Goal: Task Accomplishment & Management: Manage account settings

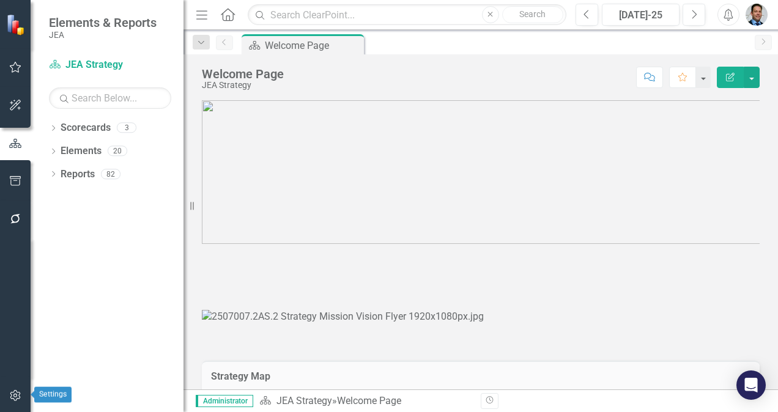
click at [13, 397] on icon "button" at bounding box center [15, 396] width 13 height 10
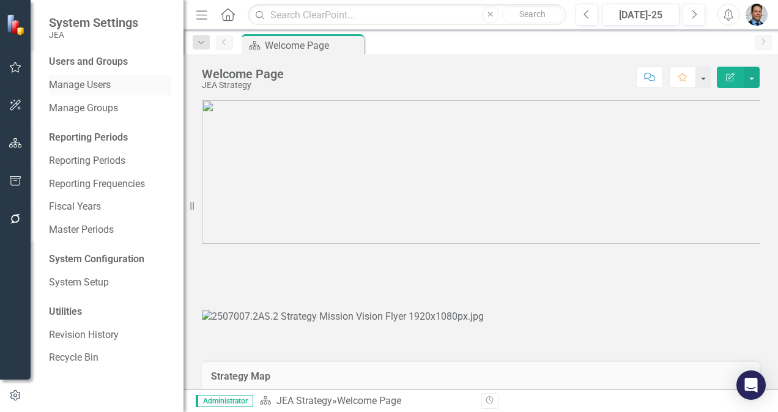
click at [84, 86] on link "Manage Users" at bounding box center [110, 85] width 122 height 14
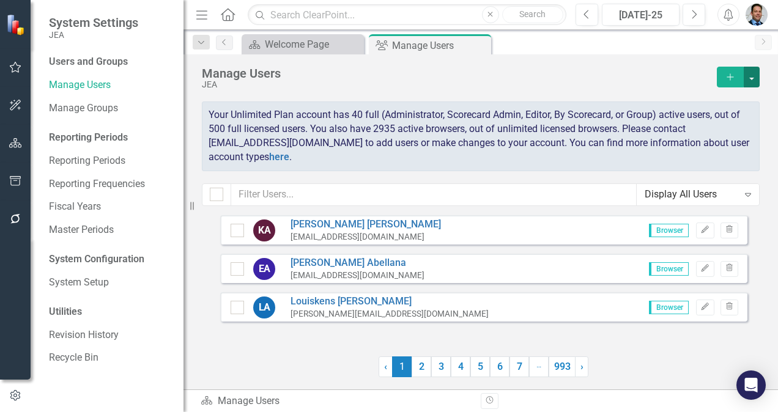
click at [755, 73] on button "button" at bounding box center [752, 77] width 16 height 21
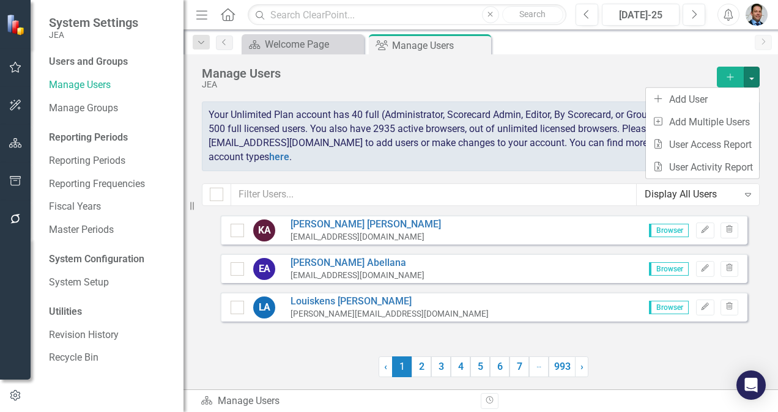
click at [534, 76] on div "Manage Users" at bounding box center [456, 73] width 509 height 13
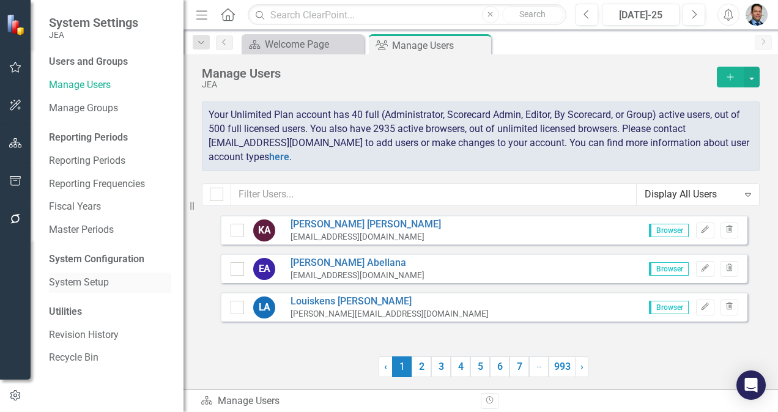
click at [65, 281] on link "System Setup" at bounding box center [110, 283] width 122 height 14
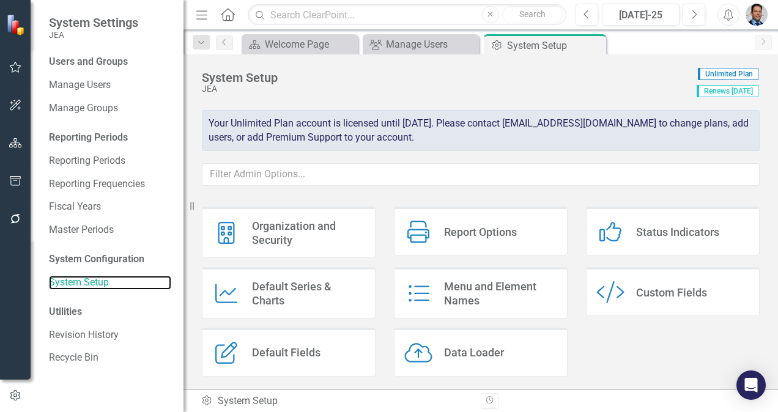
scroll to position [18, 0]
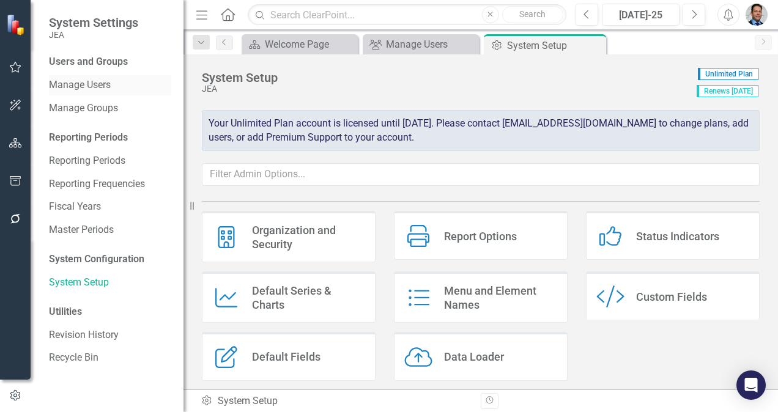
click at [97, 87] on link "Manage Users" at bounding box center [110, 85] width 122 height 14
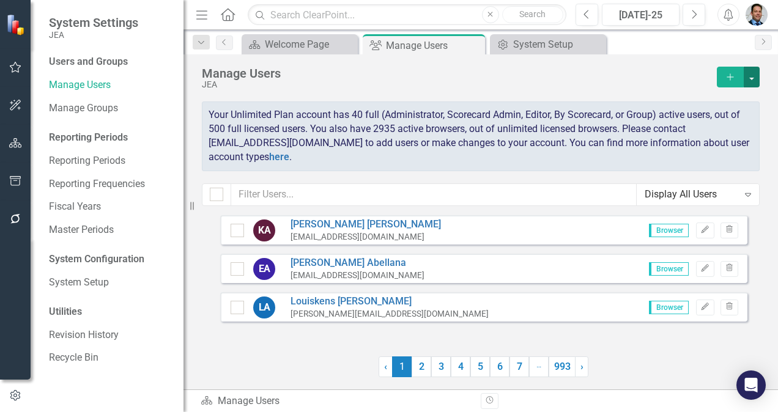
click at [756, 75] on button "button" at bounding box center [752, 77] width 16 height 21
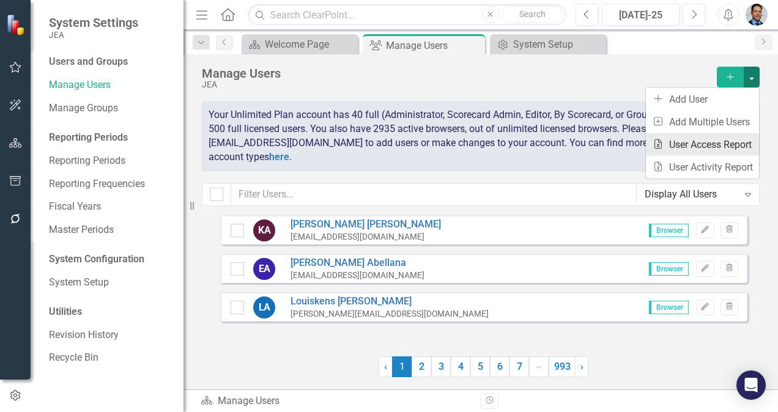
click at [699, 141] on link "Excel File User Access Report" at bounding box center [702, 144] width 113 height 23
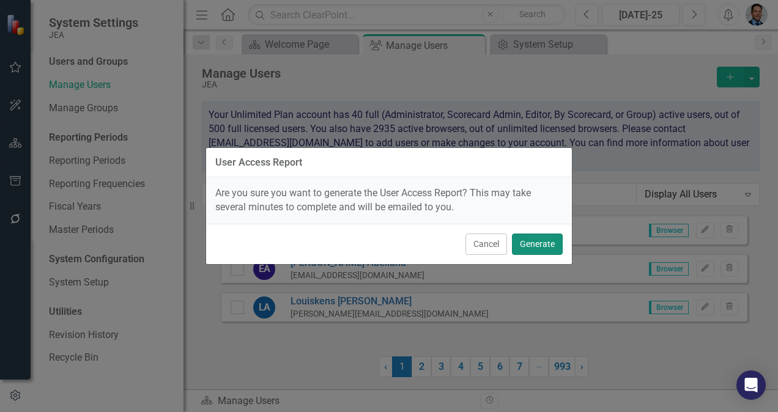
click at [538, 245] on button "Generate" at bounding box center [537, 244] width 51 height 21
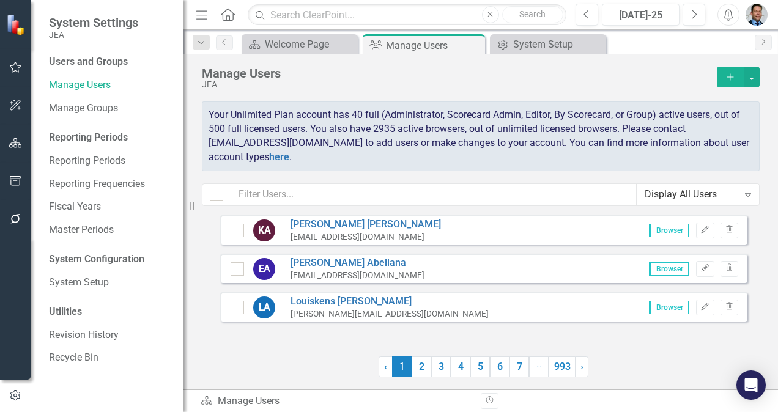
drag, startPoint x: 733, startPoint y: 0, endPoint x: 777, endPoint y: 88, distance: 98.7
click at [777, 88] on html "System Settings JEA Users and Groups Manage Users Manage Groups Reporting Perio…" at bounding box center [389, 206] width 778 height 412
click at [752, 75] on button "button" at bounding box center [752, 77] width 16 height 21
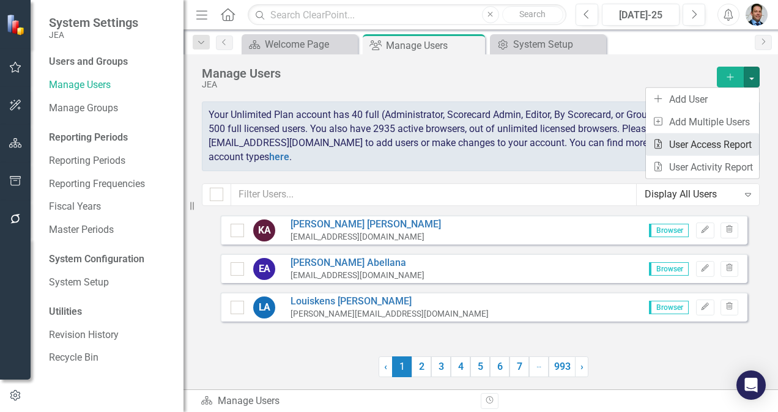
click at [709, 145] on link "Excel File User Access Report" at bounding box center [702, 144] width 113 height 23
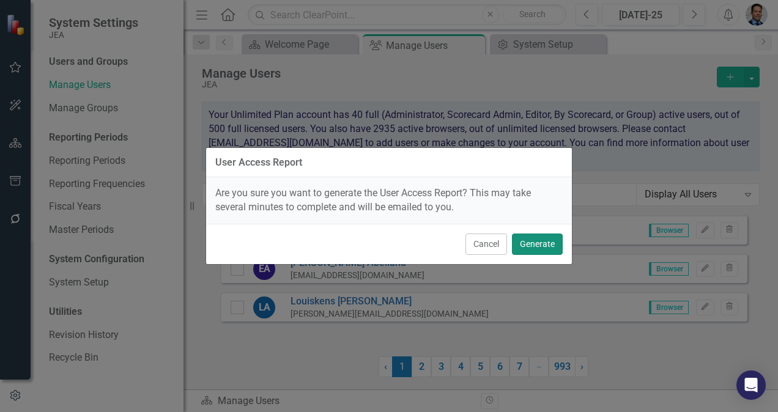
click at [534, 246] on button "Generate" at bounding box center [537, 244] width 51 height 21
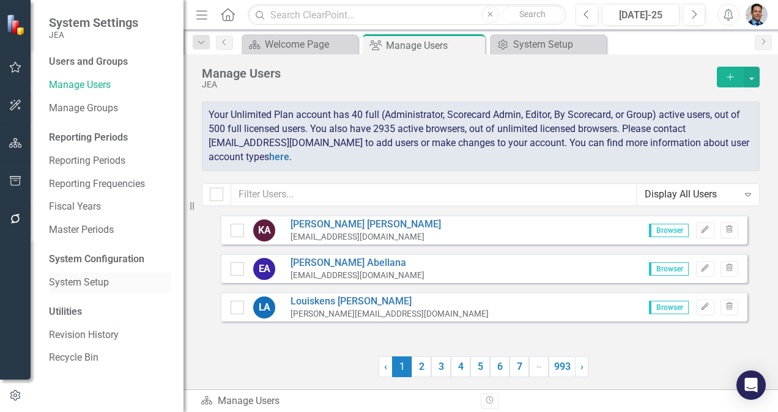
click at [70, 283] on link "System Setup" at bounding box center [110, 283] width 122 height 14
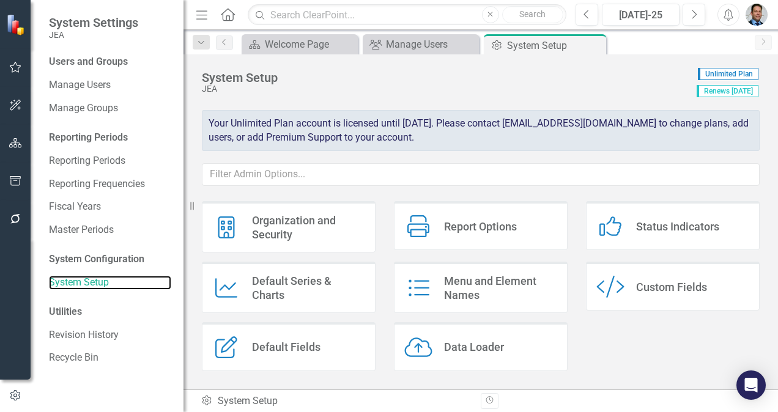
scroll to position [29, 0]
click at [486, 275] on div "Menu and Element Names" at bounding box center [500, 287] width 113 height 29
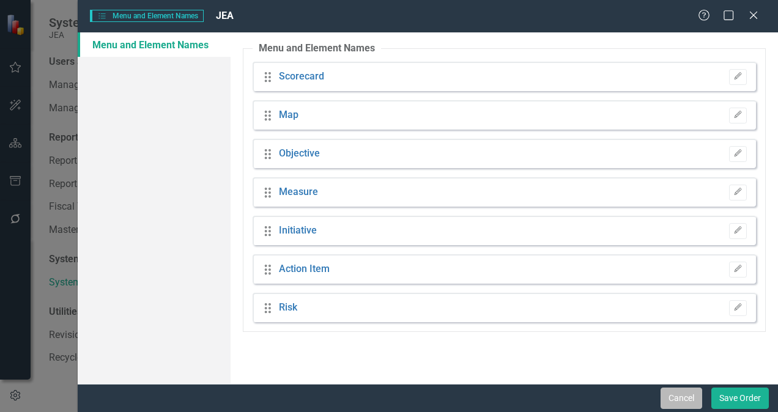
click at [674, 402] on button "Cancel" at bounding box center [681, 398] width 42 height 21
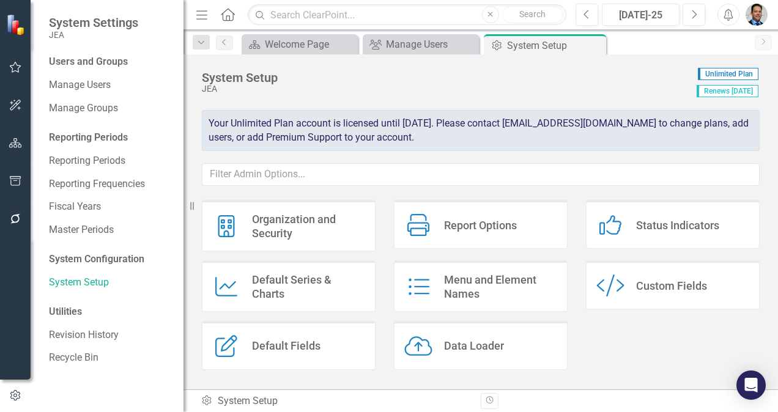
click at [306, 345] on div "Default Fields" at bounding box center [286, 346] width 68 height 14
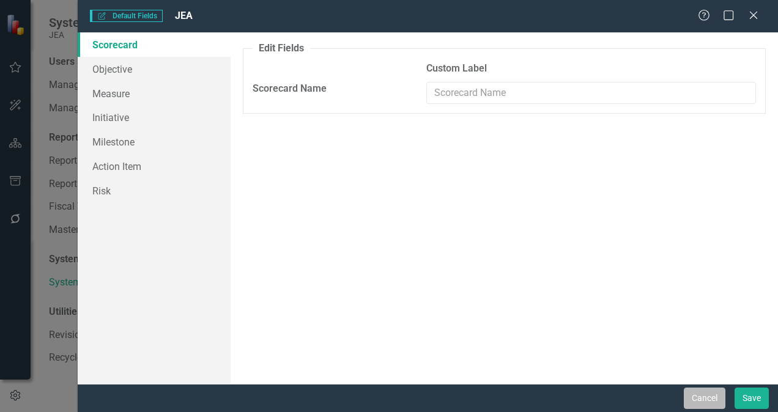
click at [707, 395] on button "Cancel" at bounding box center [705, 398] width 42 height 21
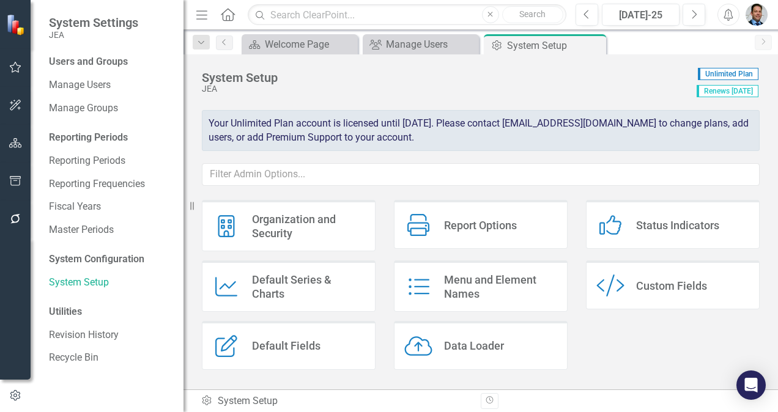
click at [508, 224] on div "Report Options" at bounding box center [480, 225] width 73 height 14
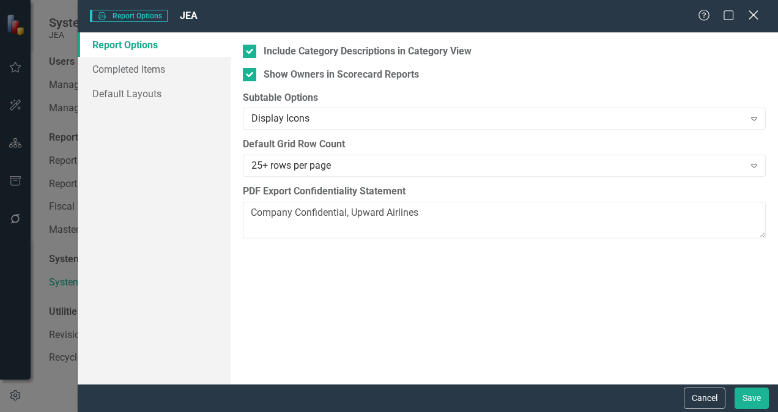
click at [756, 17] on icon "Close" at bounding box center [752, 15] width 15 height 12
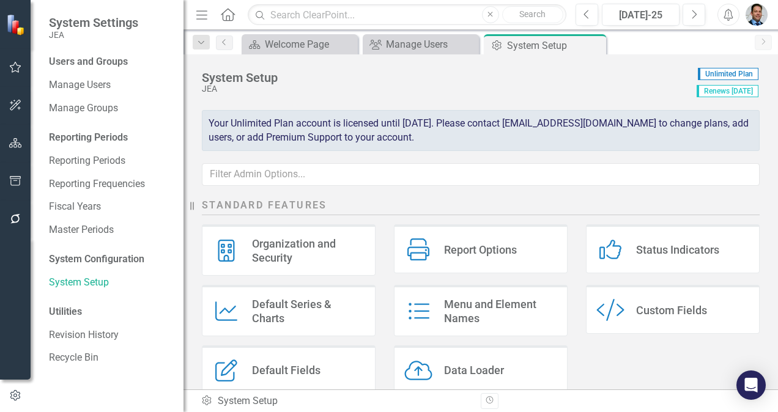
scroll to position [0, 0]
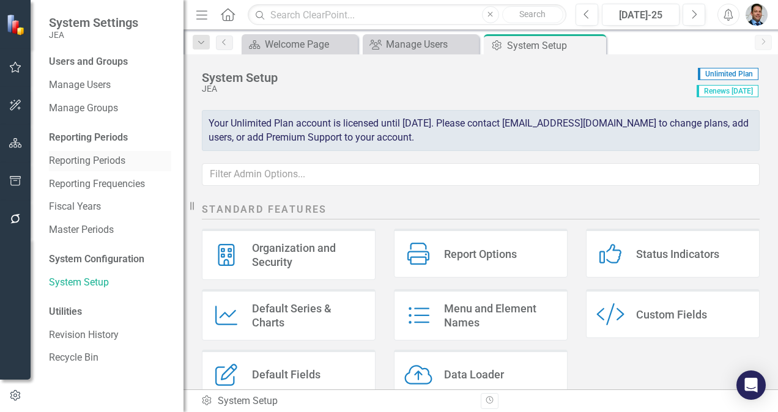
click at [89, 158] on link "Reporting Periods" at bounding box center [110, 161] width 122 height 14
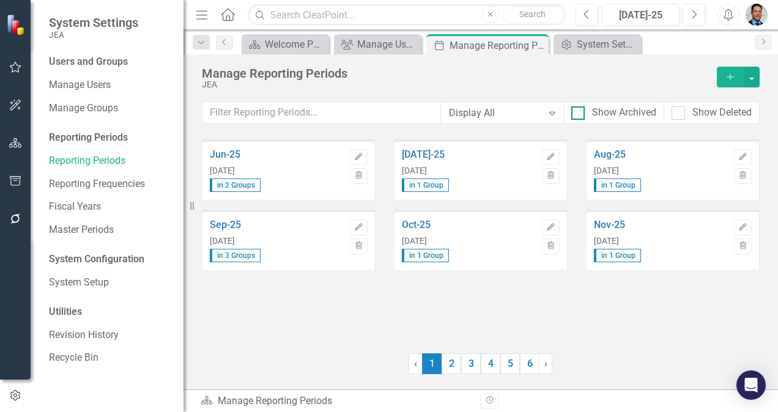
click at [575, 116] on div at bounding box center [577, 112] width 13 height 13
click at [575, 114] on input "Show Archived" at bounding box center [575, 110] width 8 height 8
checkbox input "true"
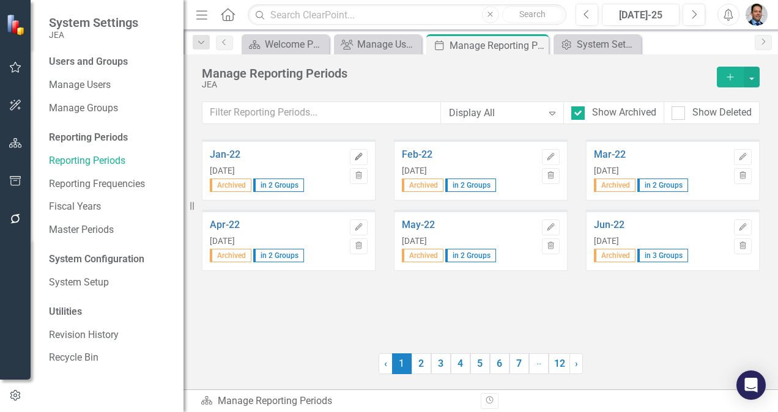
click at [360, 157] on icon "Edit" at bounding box center [358, 156] width 9 height 7
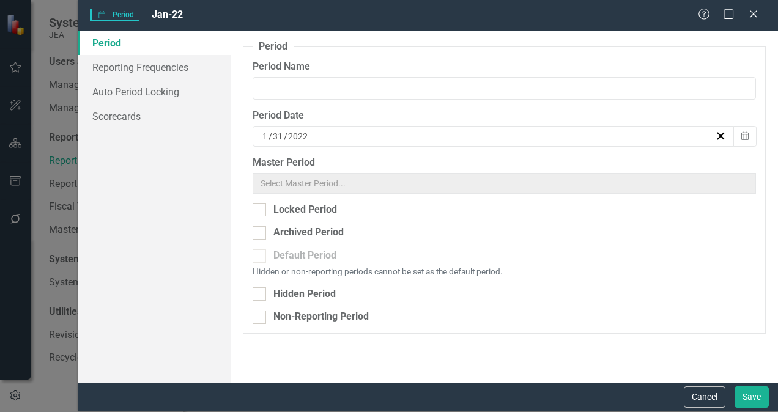
type input "Jan-22"
checkbox input "true"
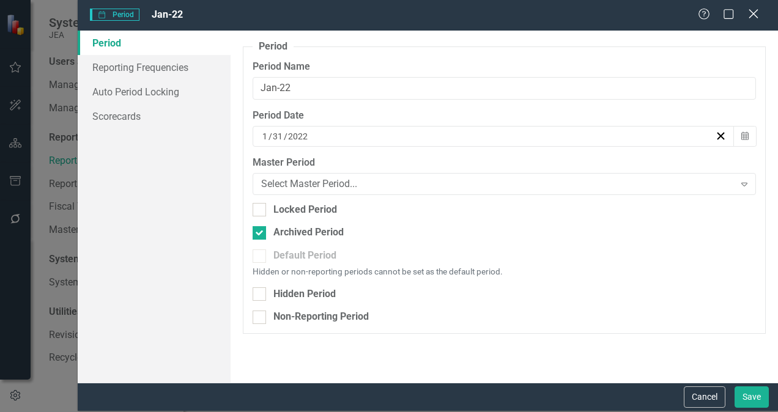
click at [750, 13] on icon "Close" at bounding box center [752, 14] width 15 height 12
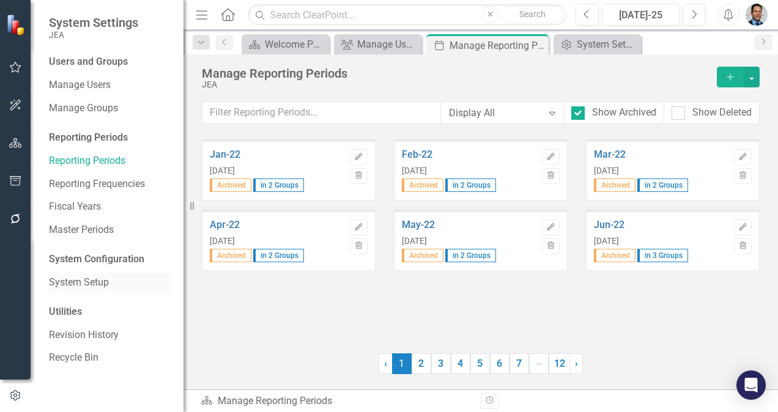
click at [100, 279] on link "System Setup" at bounding box center [110, 283] width 122 height 14
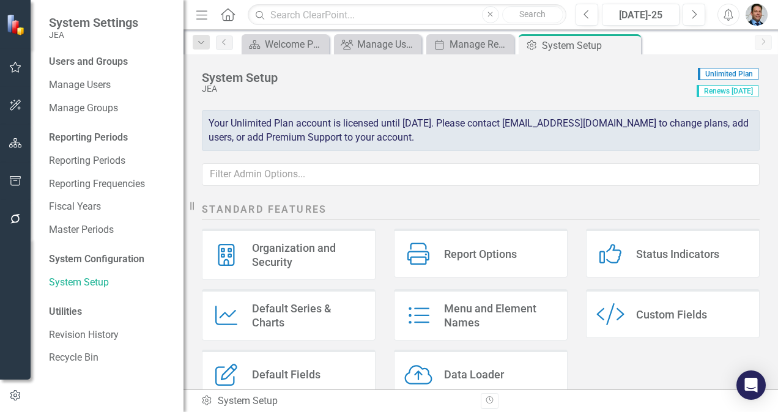
click at [645, 311] on div "Custom Fields" at bounding box center [671, 315] width 71 height 14
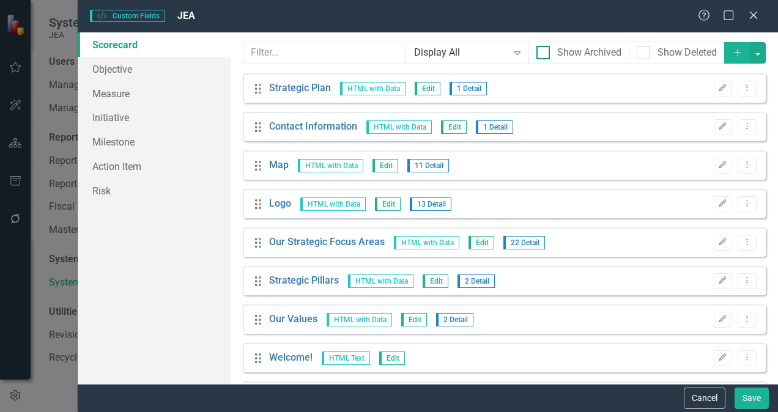
click at [536, 54] on div at bounding box center [542, 52] width 13 height 13
click at [536, 54] on input "Show Archived" at bounding box center [540, 50] width 8 height 8
checkbox input "true"
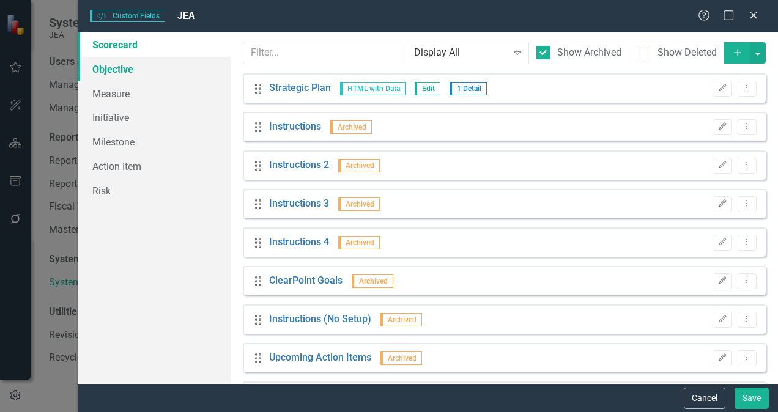
click at [116, 71] on link "Objective" at bounding box center [154, 69] width 153 height 24
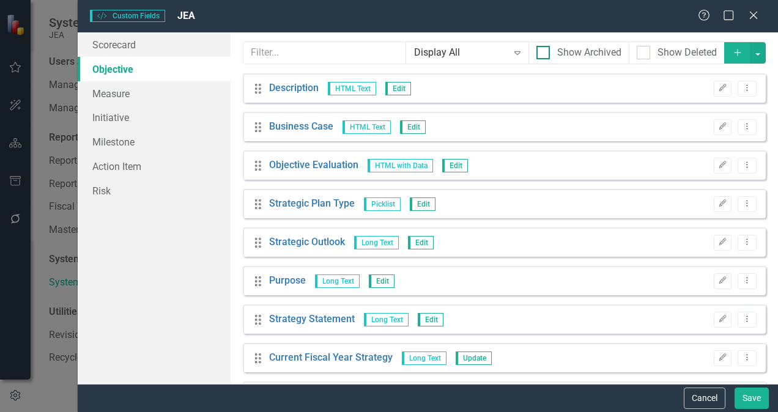
click at [536, 55] on div at bounding box center [542, 52] width 13 height 13
click at [536, 54] on input "Show Archived" at bounding box center [540, 50] width 8 height 8
click at [536, 53] on input "Show Archived" at bounding box center [540, 50] width 8 height 8
checkbox input "false"
click at [752, 17] on icon at bounding box center [752, 14] width 9 height 9
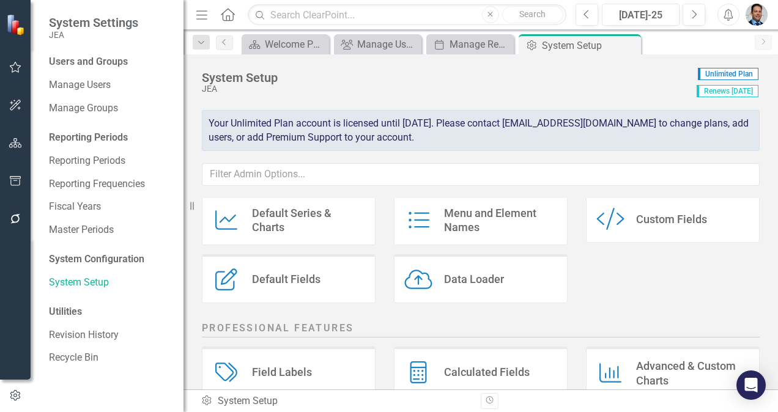
scroll to position [98, 0]
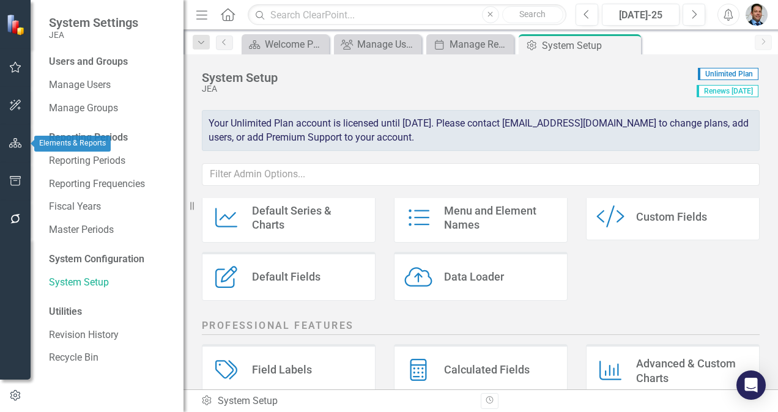
click at [16, 153] on button "button" at bounding box center [16, 144] width 28 height 26
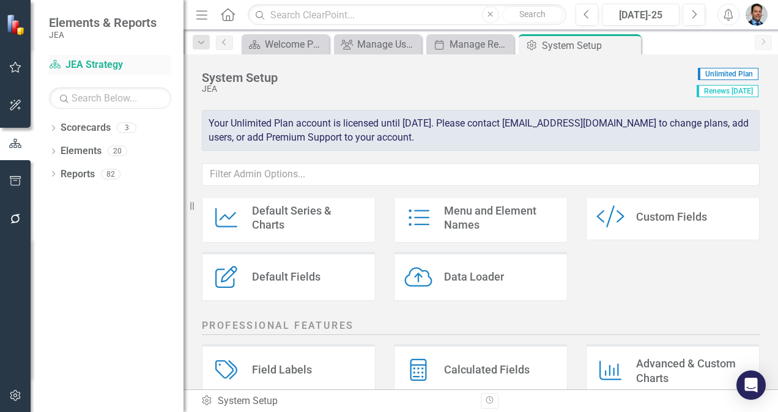
click at [95, 62] on link "Scorecard JEA Strategy" at bounding box center [110, 65] width 122 height 14
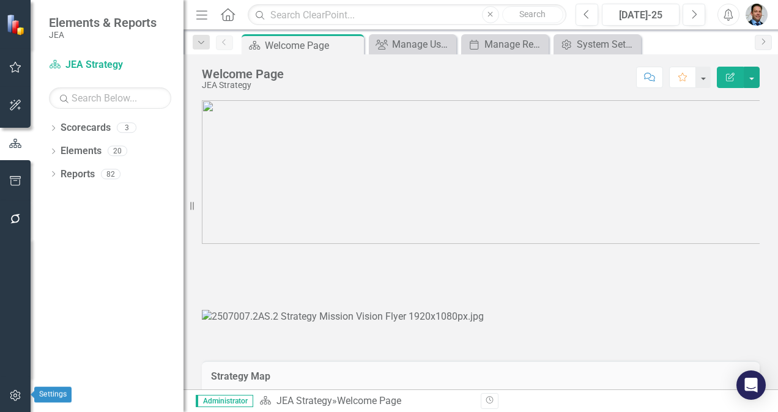
click at [10, 397] on icon "button" at bounding box center [15, 395] width 10 height 11
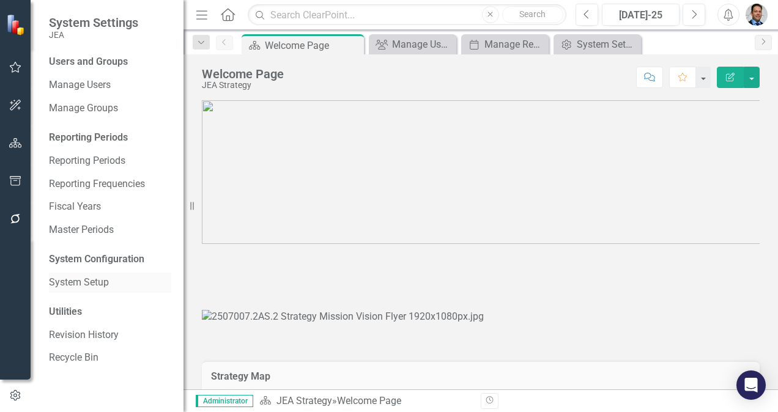
click at [93, 284] on link "System Setup" at bounding box center [110, 283] width 122 height 14
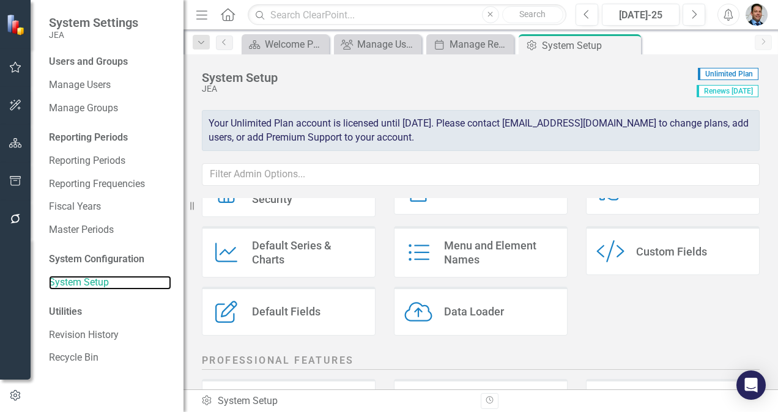
scroll to position [66, 0]
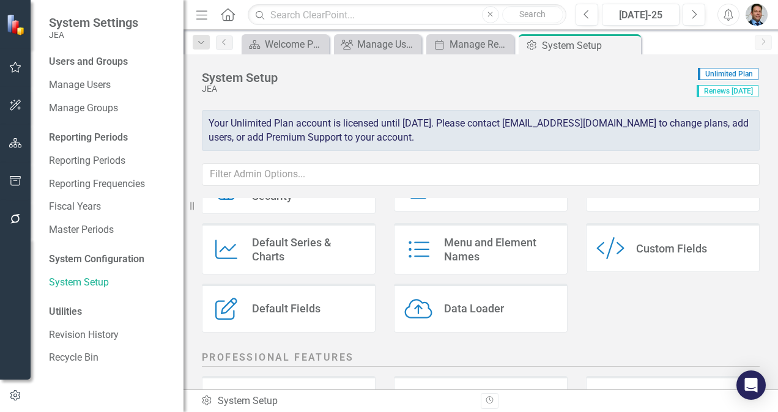
click at [295, 251] on div "Default Series & Charts" at bounding box center [308, 249] width 113 height 29
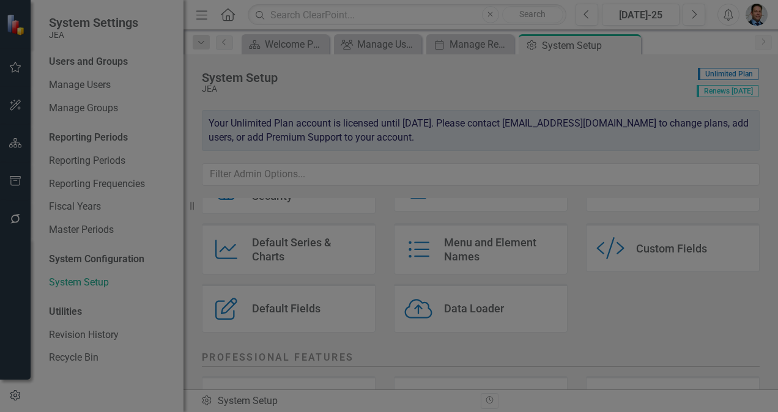
click at [757, 14] on icon "Close" at bounding box center [752, 15] width 15 height 12
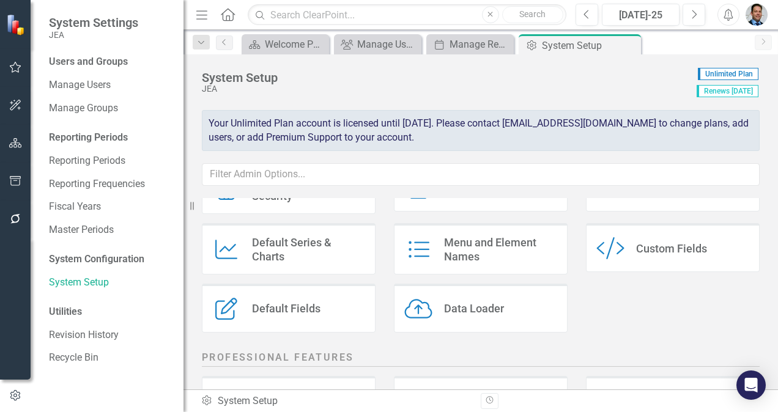
click at [303, 302] on div "Default Fields" at bounding box center [286, 308] width 68 height 14
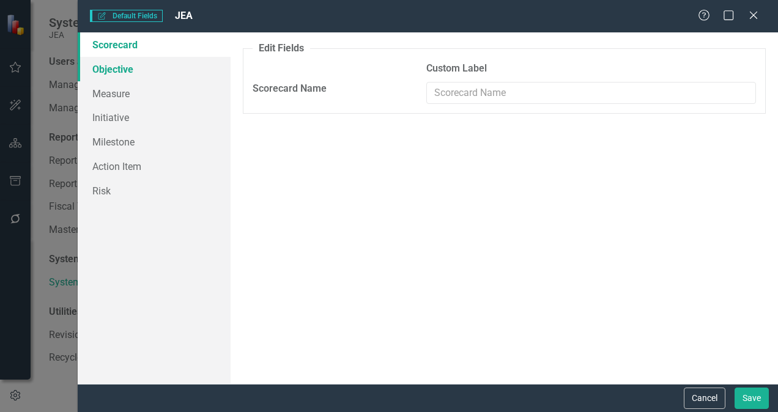
click at [130, 72] on link "Objective" at bounding box center [154, 69] width 153 height 24
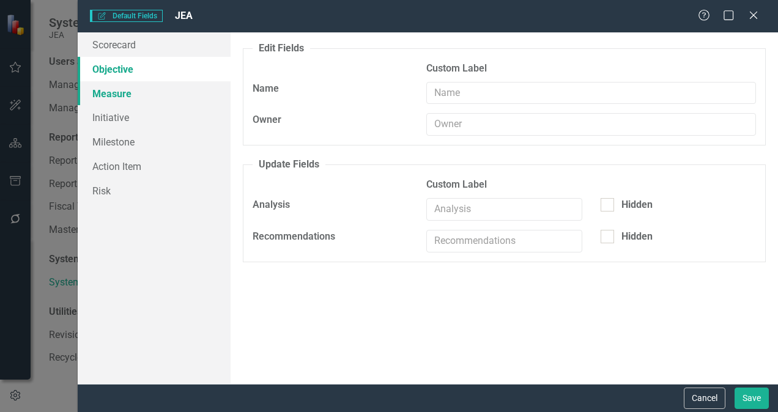
click at [109, 95] on link "Measure" at bounding box center [154, 93] width 153 height 24
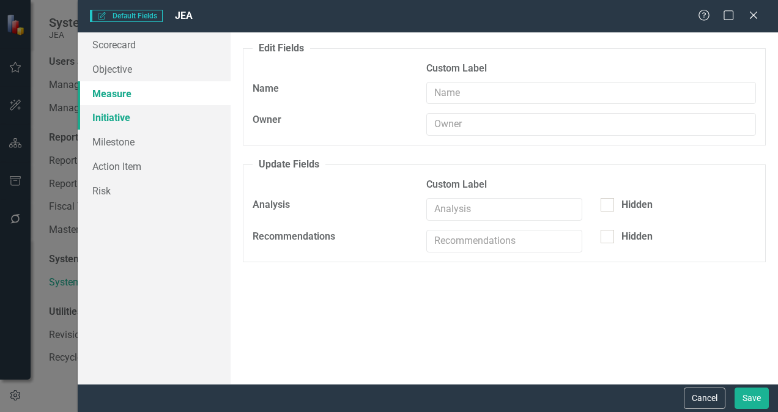
click at [110, 118] on link "Initiative" at bounding box center [154, 117] width 153 height 24
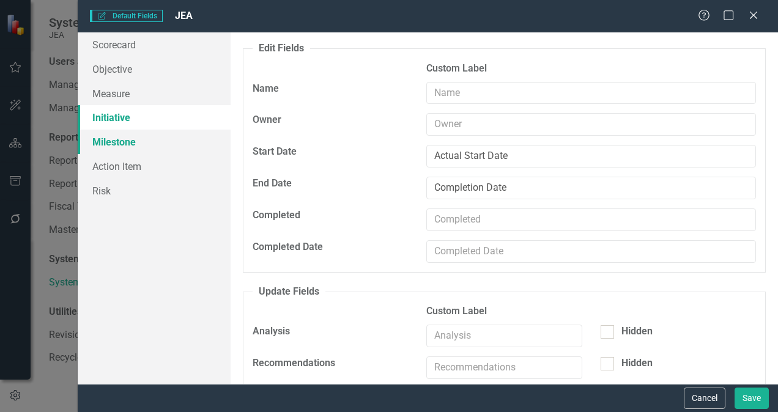
click at [103, 149] on link "Milestone" at bounding box center [154, 142] width 153 height 24
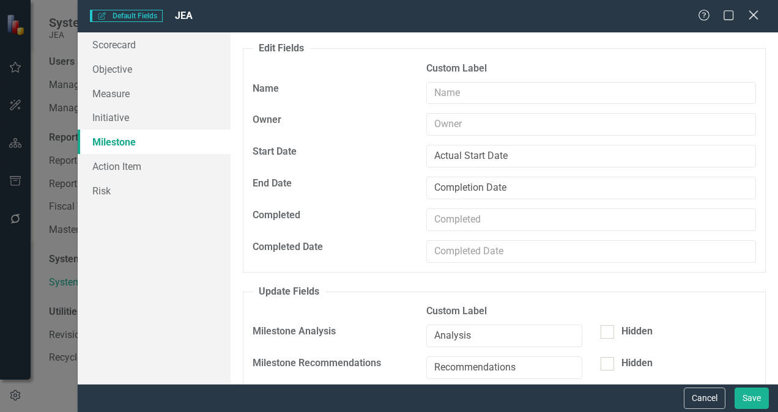
click at [751, 19] on icon "Close" at bounding box center [752, 15] width 15 height 12
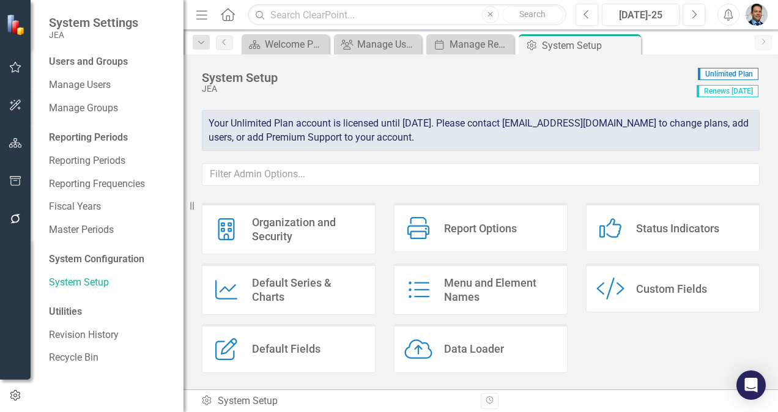
scroll to position [23, 0]
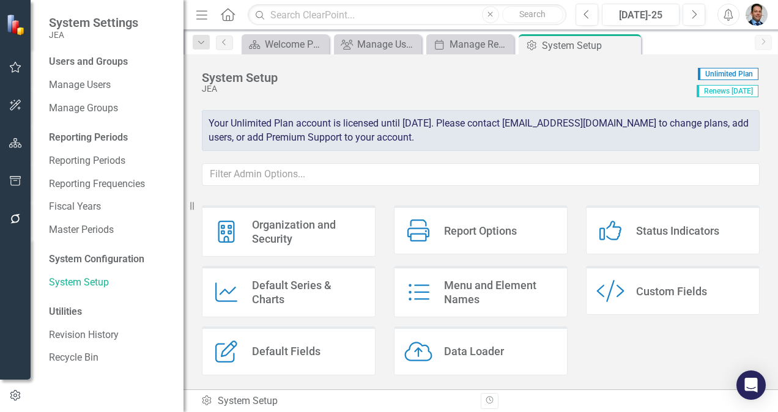
click at [428, 287] on icon "Menu and Element Names" at bounding box center [418, 292] width 28 height 22
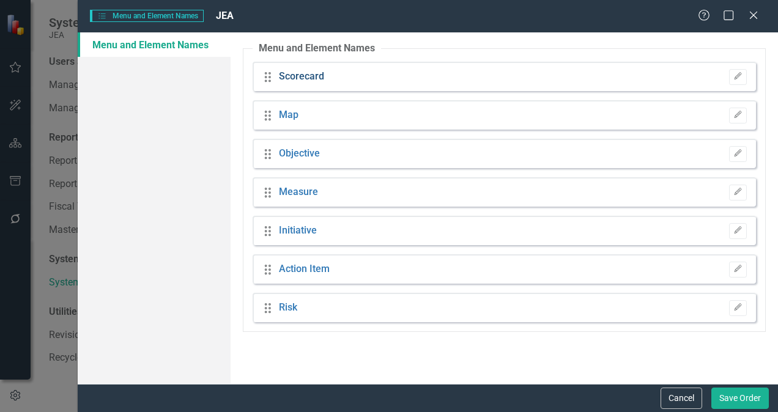
click at [309, 75] on link "Scorecard" at bounding box center [301, 77] width 45 height 14
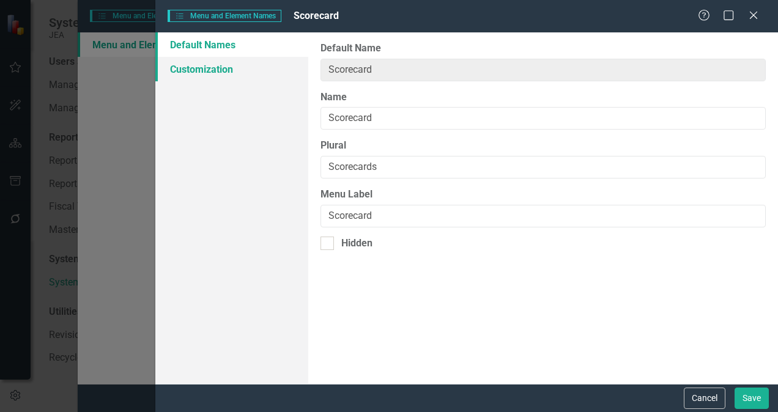
click at [240, 64] on link "Customization" at bounding box center [231, 69] width 153 height 24
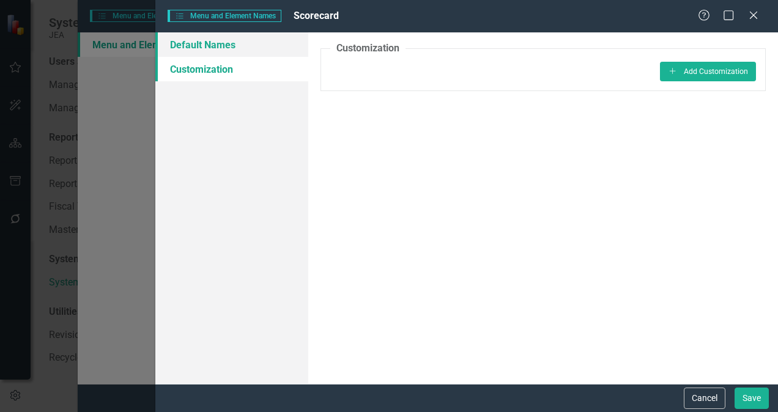
click at [240, 49] on link "Default Names" at bounding box center [231, 44] width 153 height 24
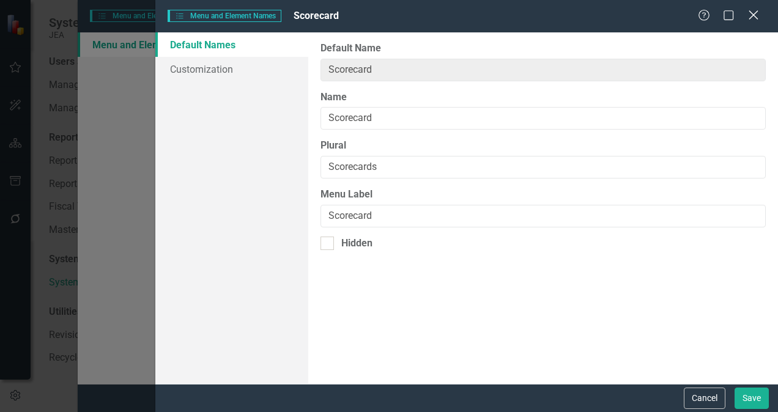
click at [758, 18] on icon "Close" at bounding box center [752, 15] width 15 height 12
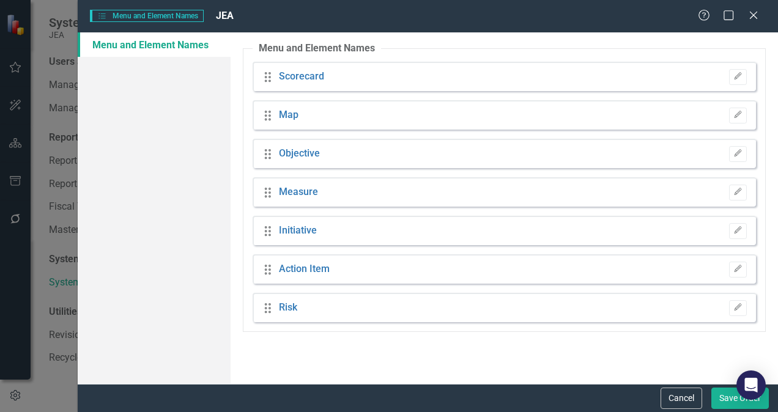
click at [758, 18] on icon "Close" at bounding box center [753, 15] width 12 height 10
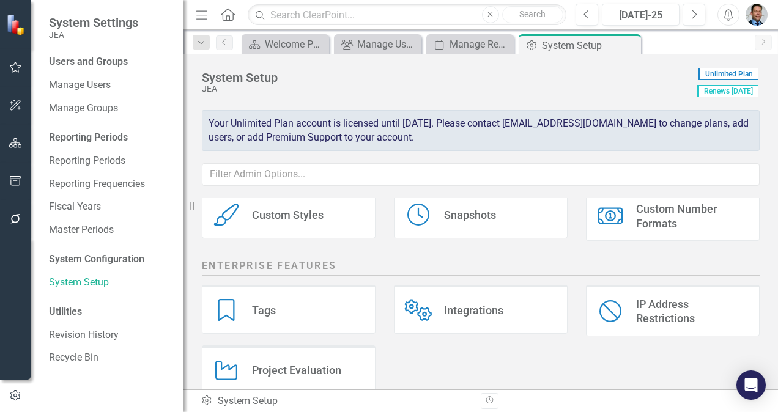
scroll to position [333, 0]
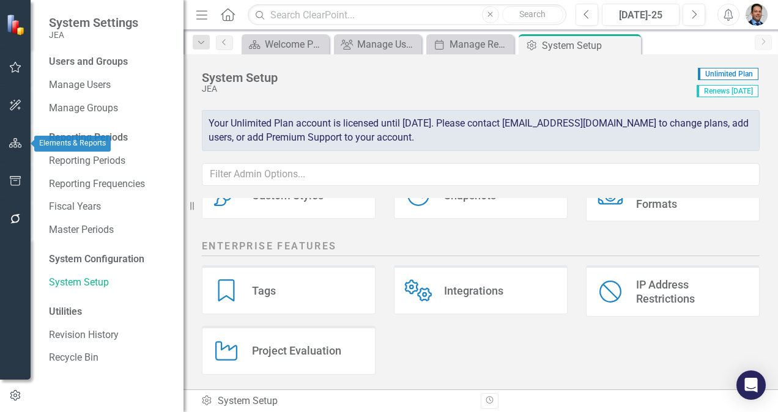
click at [13, 141] on icon "button" at bounding box center [15, 143] width 13 height 10
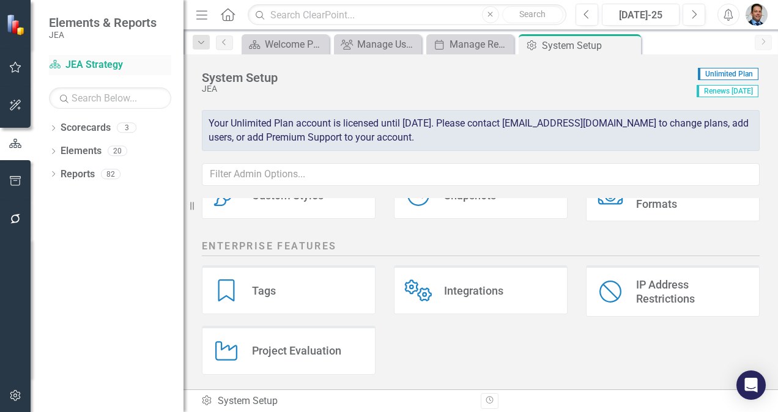
click at [85, 63] on link "Scorecard JEA Strategy" at bounding box center [110, 65] width 122 height 14
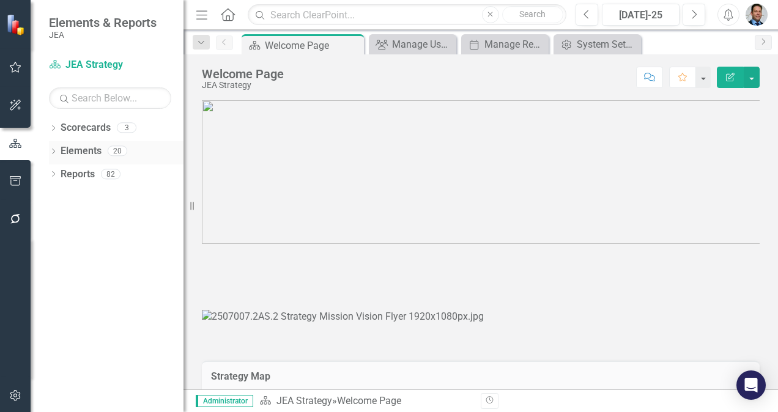
click at [85, 150] on link "Elements" at bounding box center [81, 151] width 41 height 14
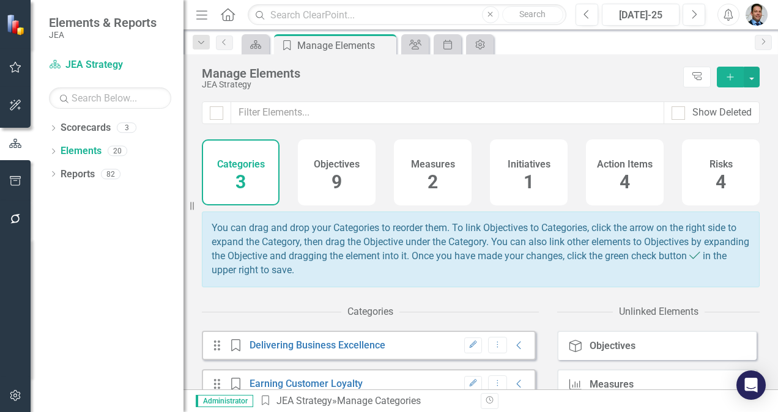
click at [523, 182] on span "1" at bounding box center [528, 181] width 10 height 21
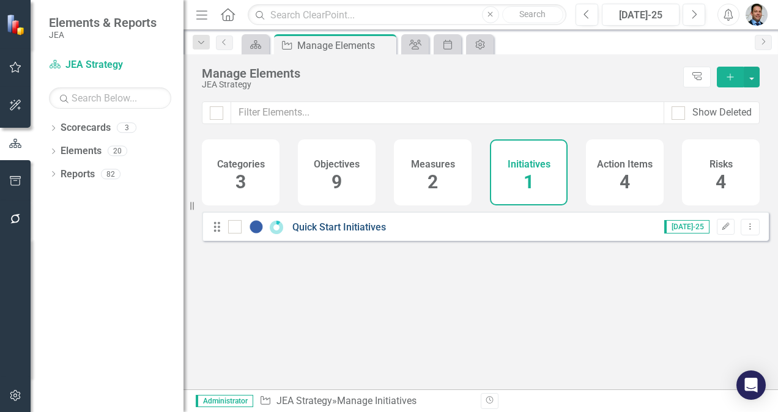
click at [324, 233] on link "Quick Start Initiatives" at bounding box center [339, 227] width 94 height 12
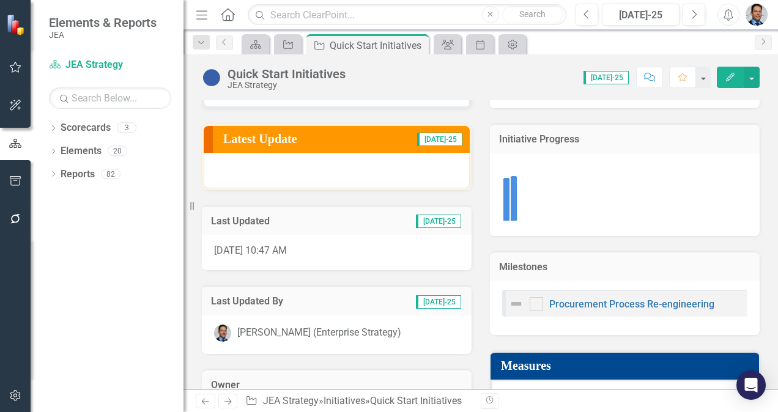
scroll to position [147, 0]
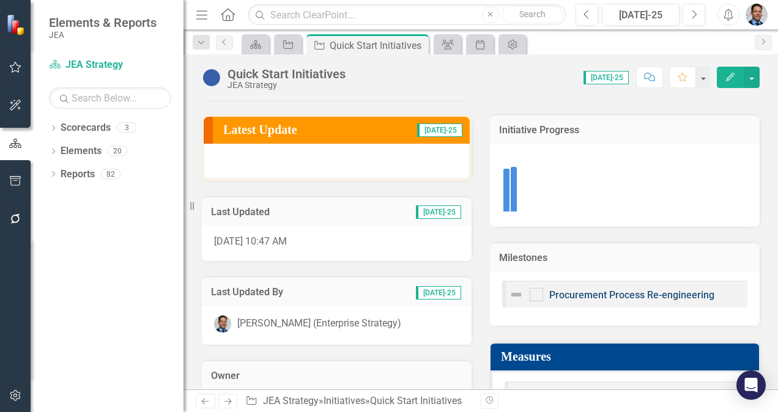
click at [630, 294] on link "Procurement Process Re-engineering" at bounding box center [631, 295] width 165 height 12
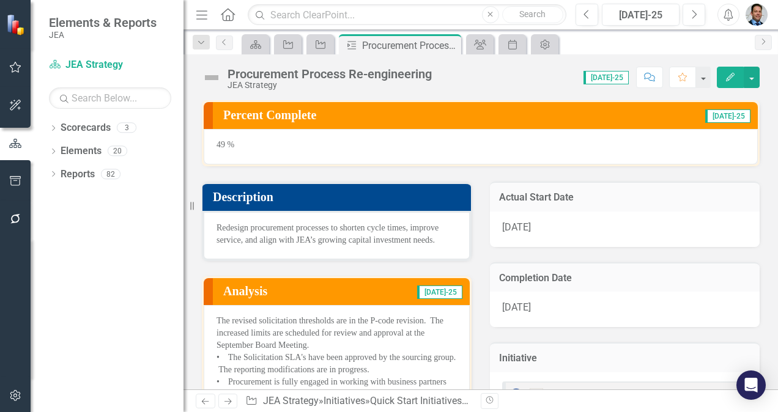
click at [355, 142] on div "49 %" at bounding box center [481, 146] width 554 height 35
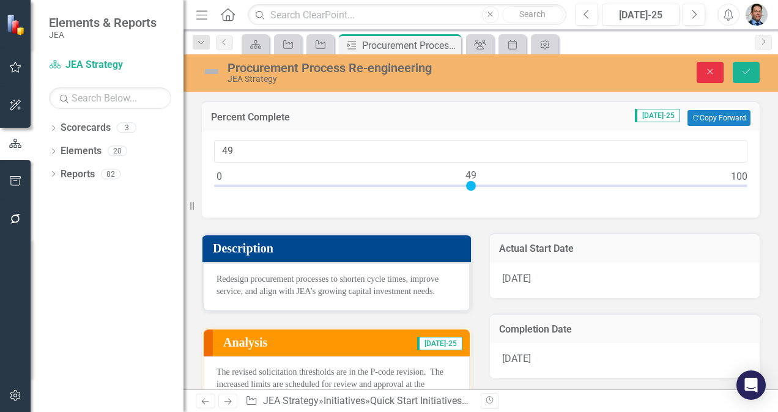
click at [707, 70] on icon "Close" at bounding box center [709, 71] width 11 height 9
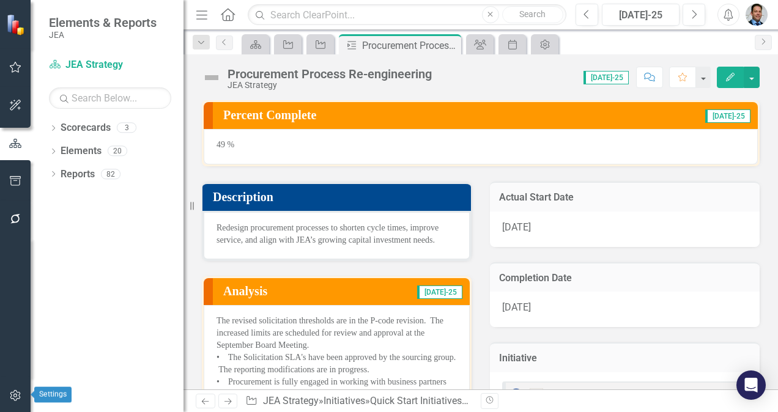
click at [15, 397] on icon "button" at bounding box center [15, 396] width 13 height 10
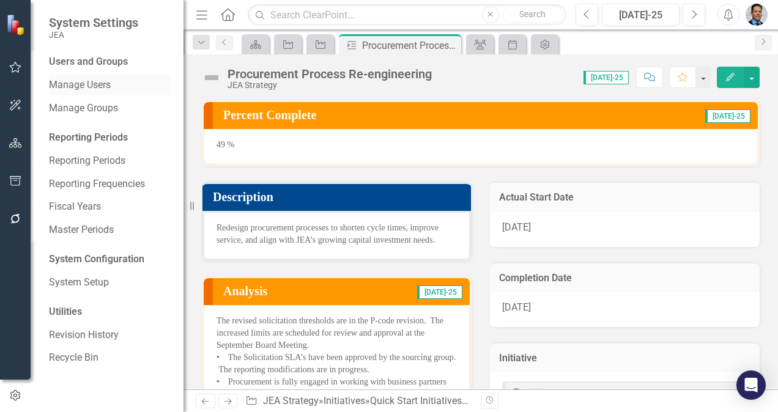
click at [87, 87] on link "Manage Users" at bounding box center [110, 85] width 122 height 14
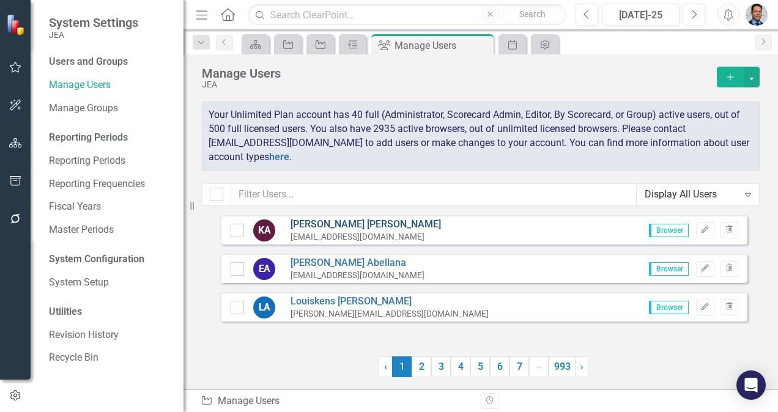
click at [328, 223] on link "[PERSON_NAME]" at bounding box center [365, 225] width 150 height 14
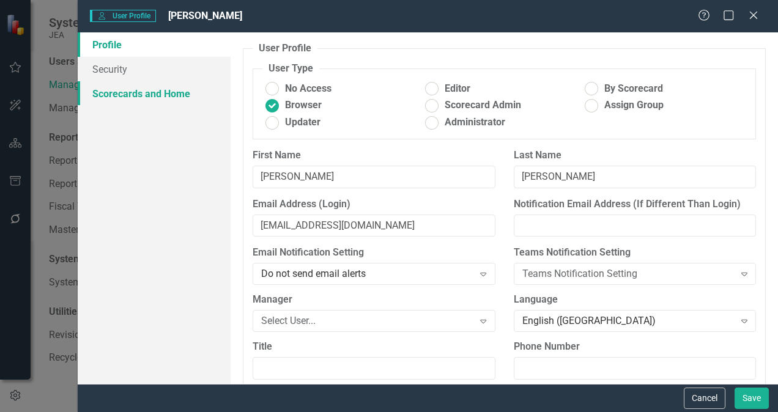
click at [169, 92] on link "Scorecards and Home" at bounding box center [154, 93] width 153 height 24
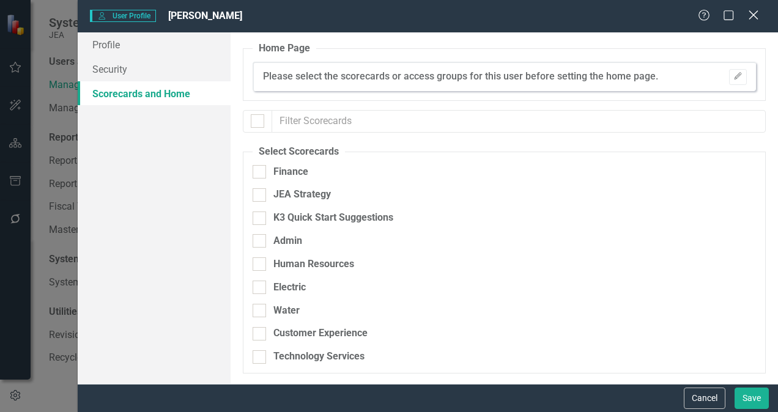
click at [755, 18] on icon at bounding box center [752, 14] width 9 height 9
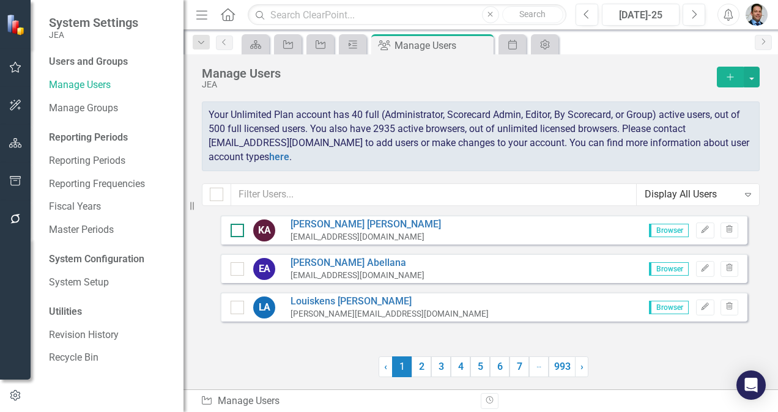
click at [241, 232] on div at bounding box center [237, 230] width 13 height 13
click at [238, 232] on input "checkbox" at bounding box center [235, 228] width 8 height 8
checkbox input "true"
click at [236, 269] on input "checkbox" at bounding box center [235, 266] width 8 height 8
checkbox input "true"
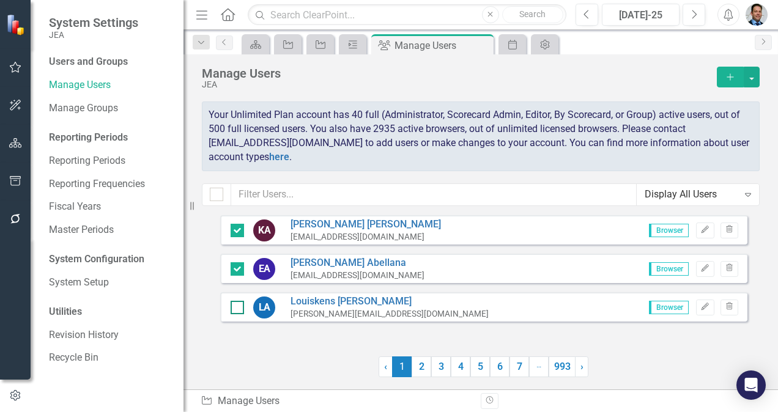
click at [234, 308] on div at bounding box center [237, 307] width 13 height 13
click at [234, 308] on input "checkbox" at bounding box center [235, 305] width 8 height 8
checkbox input "true"
click at [712, 229] on button "Edit" at bounding box center [705, 231] width 18 height 16
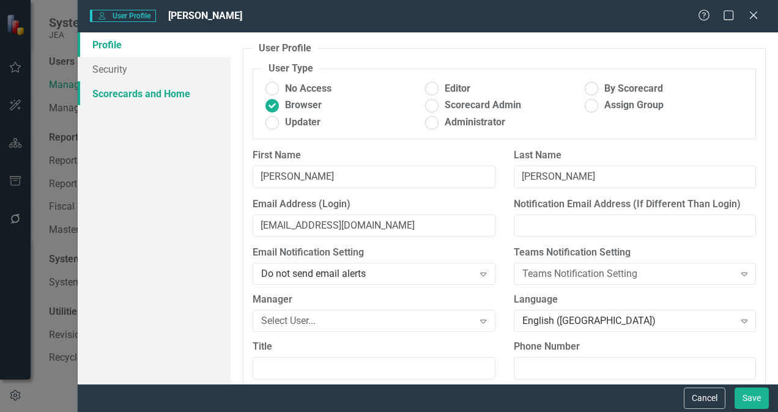
click at [165, 101] on link "Scorecards and Home" at bounding box center [154, 93] width 153 height 24
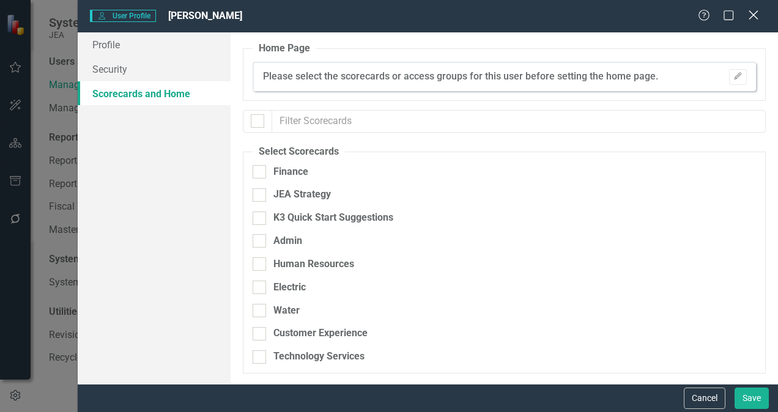
click at [756, 22] on div "Close" at bounding box center [752, 16] width 15 height 17
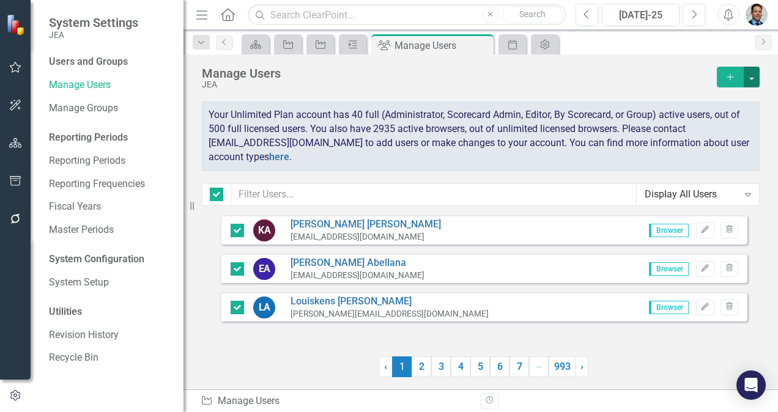
click at [752, 78] on button "button" at bounding box center [752, 77] width 16 height 21
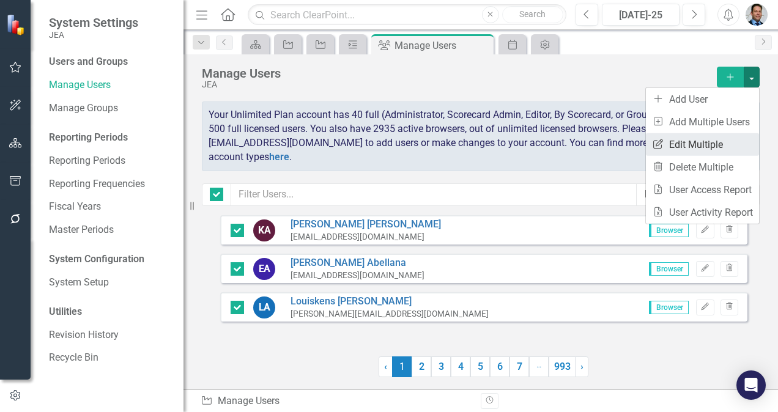
click at [703, 142] on link "Edit Multiple Edit Multiple" at bounding box center [702, 144] width 113 height 23
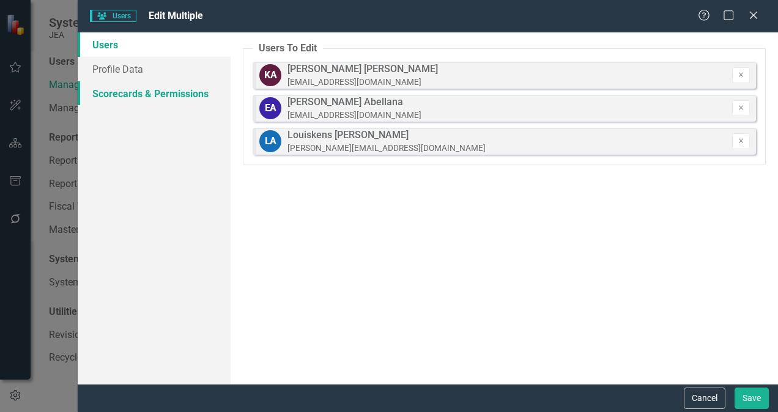
click at [190, 94] on link "Scorecards & Permissions" at bounding box center [154, 93] width 153 height 24
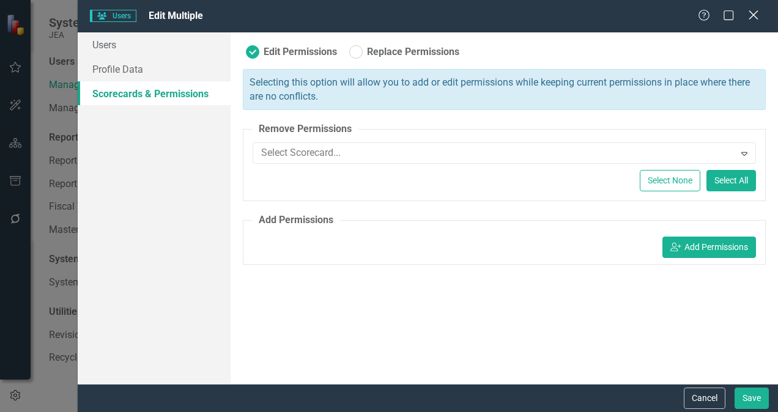
click at [756, 15] on icon "Close" at bounding box center [752, 15] width 15 height 12
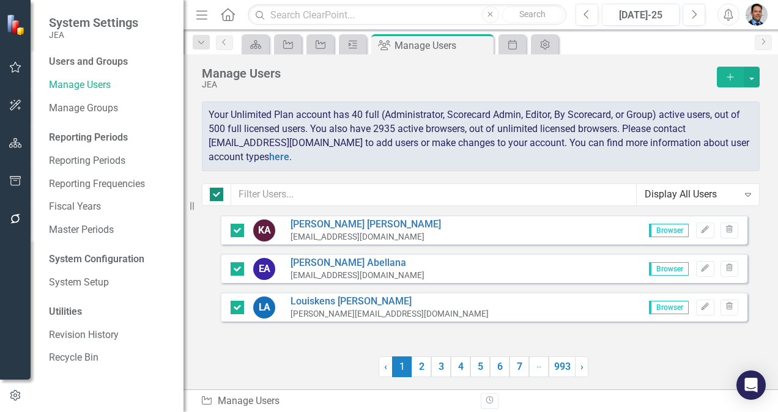
click at [215, 195] on div at bounding box center [216, 194] width 13 height 13
click at [215, 195] on input "checkbox" at bounding box center [214, 192] width 8 height 8
checkbox input "false"
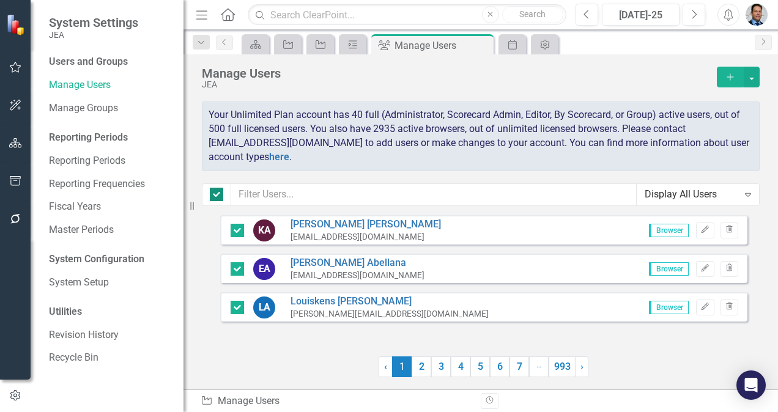
checkbox input "false"
click at [756, 390] on icon "Open Intercom Messenger" at bounding box center [751, 385] width 14 height 16
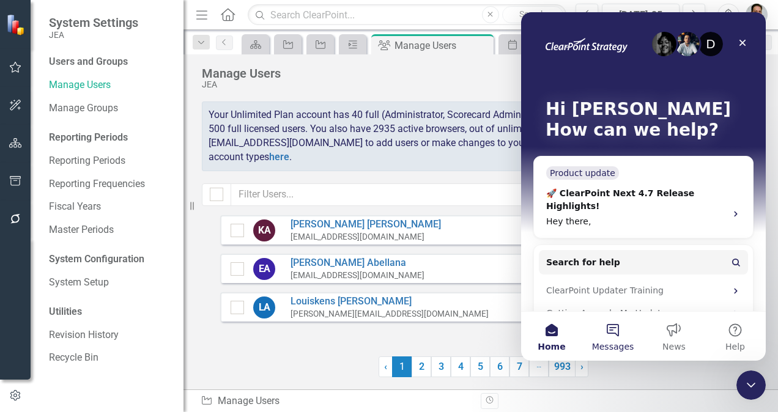
click at [603, 346] on span "Messages" at bounding box center [613, 346] width 42 height 9
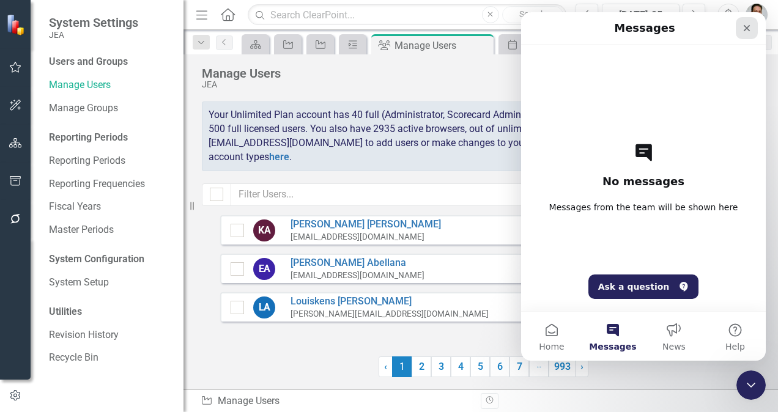
click at [744, 27] on icon "Close" at bounding box center [747, 28] width 10 height 10
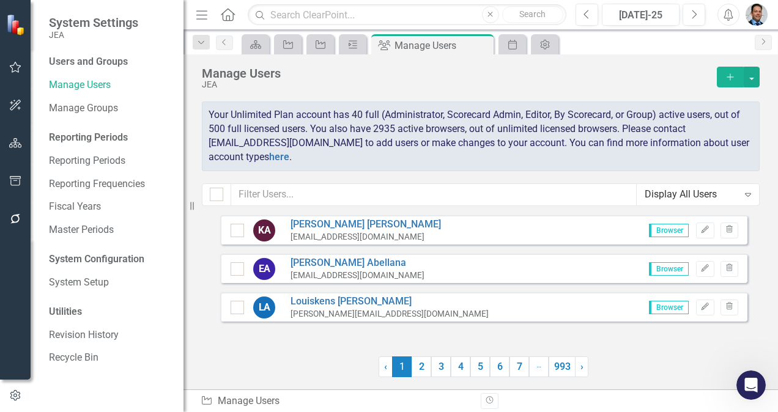
click at [750, 18] on img "button" at bounding box center [756, 15] width 22 height 22
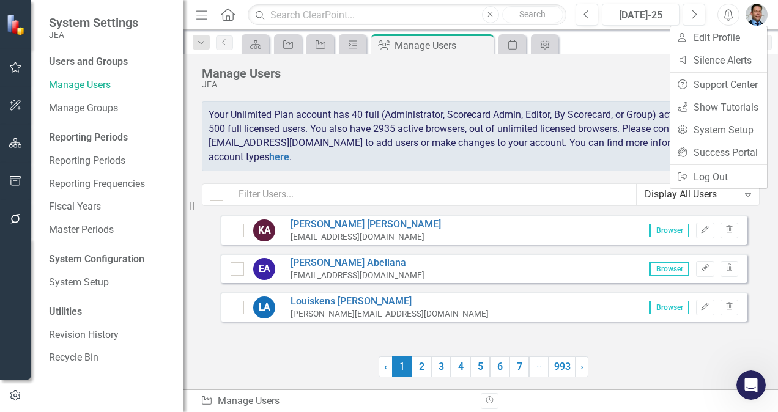
click at [624, 70] on div "Manage Users" at bounding box center [456, 73] width 509 height 13
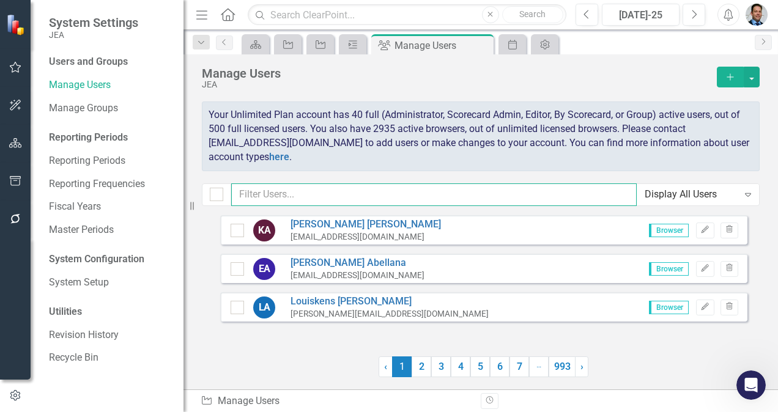
click at [294, 194] on input "text" at bounding box center [433, 194] width 405 height 23
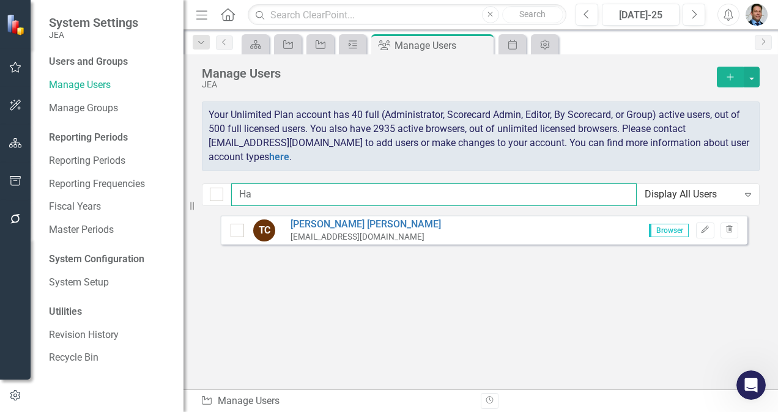
type input "H"
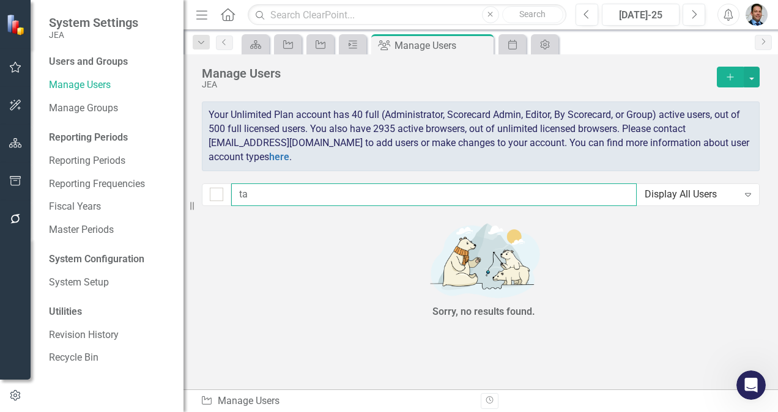
type input "t"
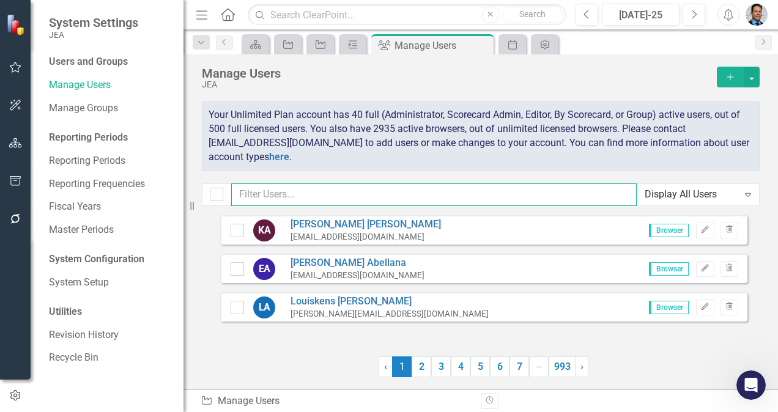
type input "C"
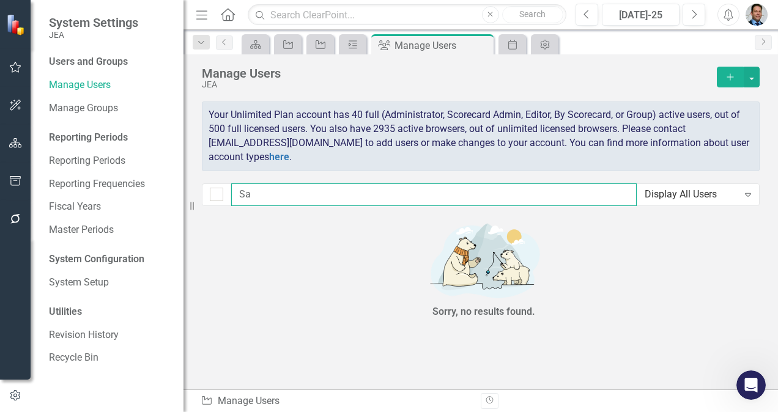
type input "S"
type input "C"
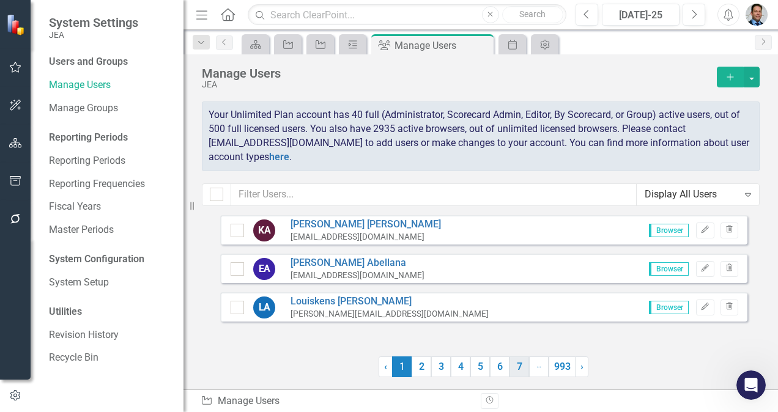
click at [526, 374] on link "7" at bounding box center [519, 366] width 20 height 21
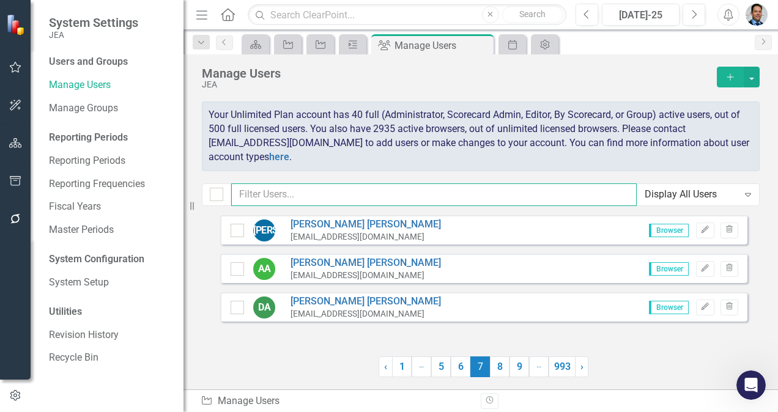
click at [404, 193] on input "text" at bounding box center [433, 194] width 405 height 23
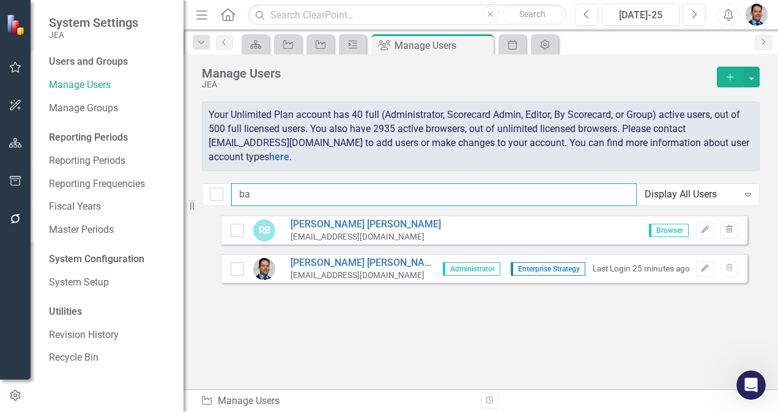
type input "b"
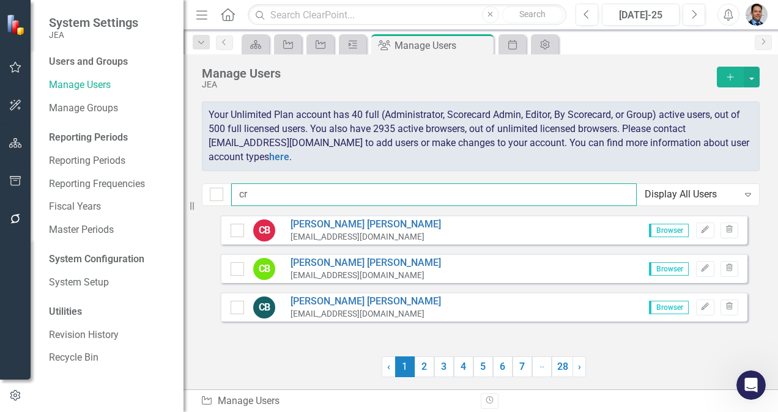
type input "c"
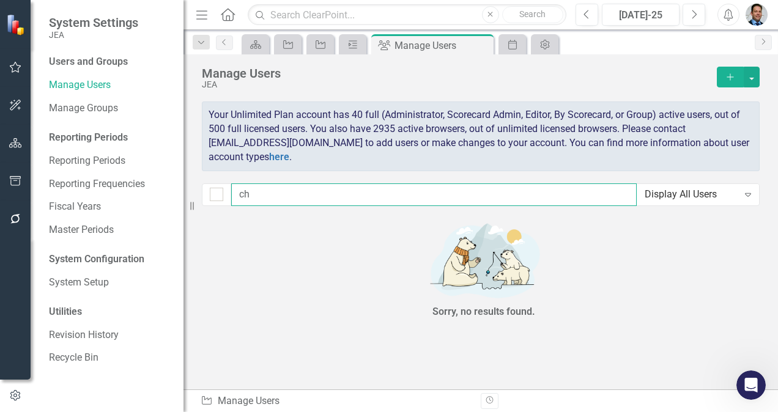
type input "c"
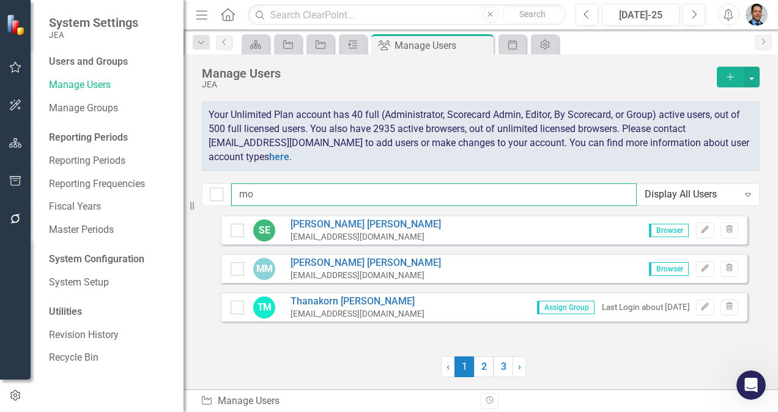
type input "m"
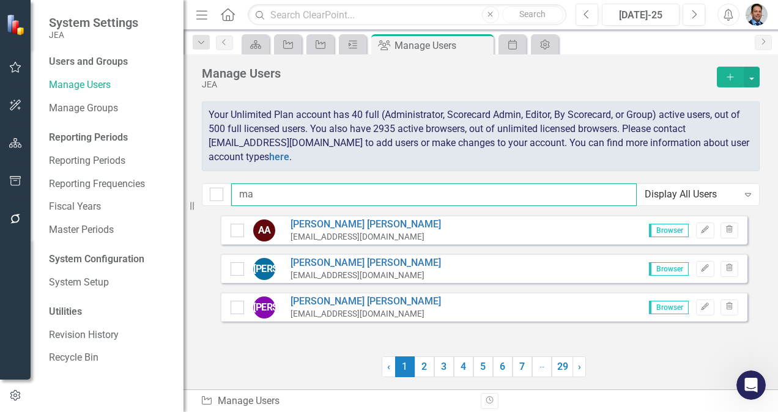
type input "m"
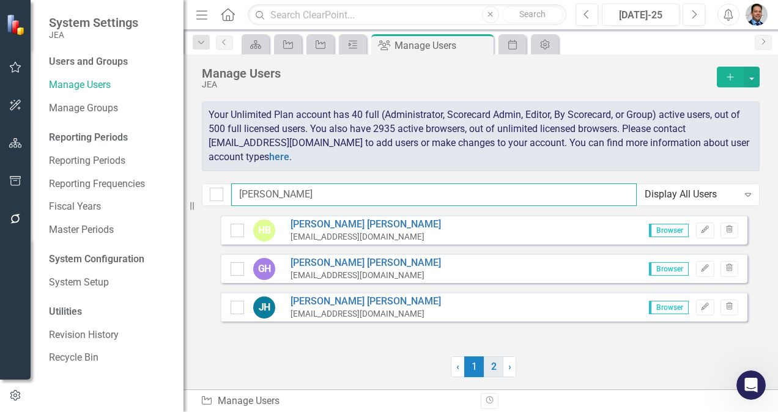
type input "[PERSON_NAME]"
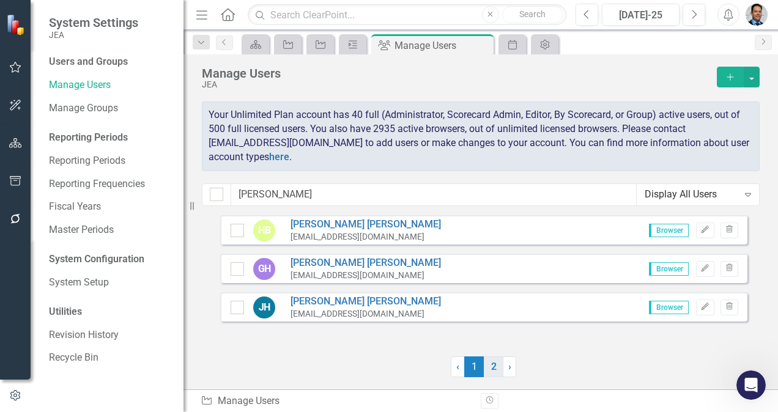
click at [494, 368] on link "2" at bounding box center [494, 366] width 20 height 21
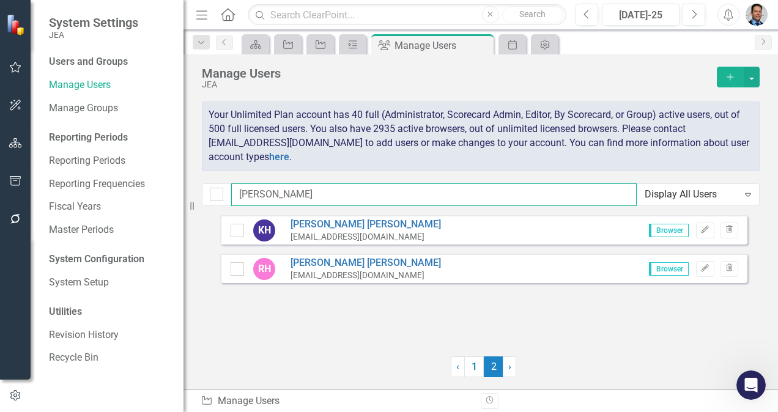
click at [285, 192] on input "[PERSON_NAME]" at bounding box center [433, 194] width 405 height 23
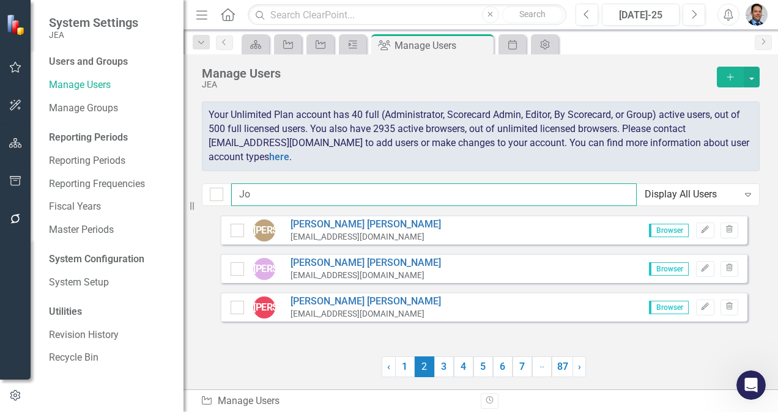
type input "J"
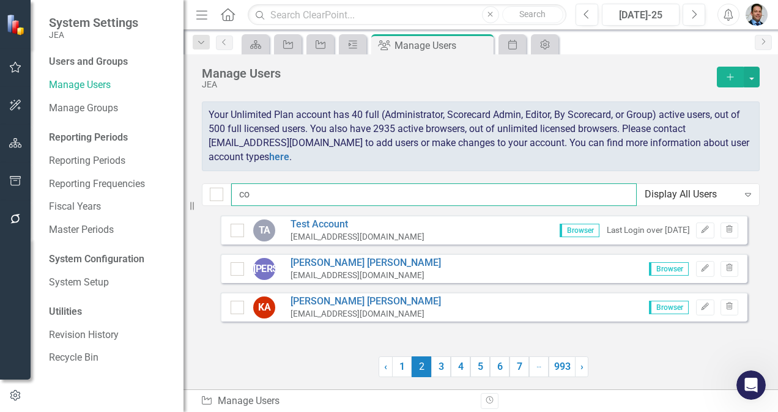
type input "c"
type input "j"
